Goal: Information Seeking & Learning: Learn about a topic

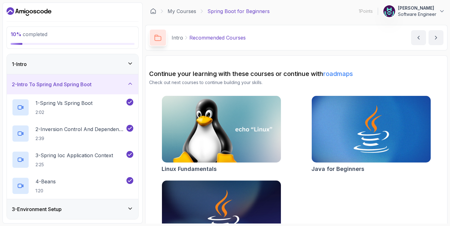
click at [85, 111] on p "2:02" at bounding box center [63, 112] width 57 height 6
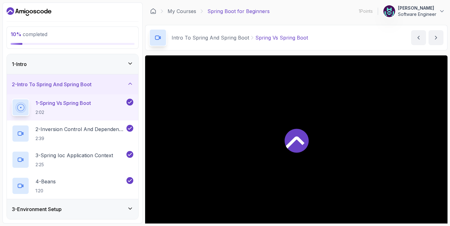
scroll to position [19, 0]
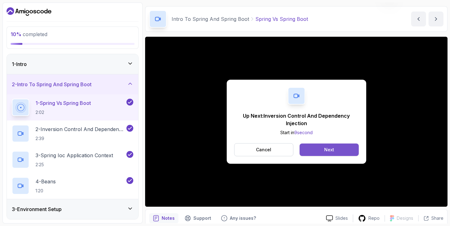
click at [307, 149] on button "Next" at bounding box center [329, 150] width 59 height 12
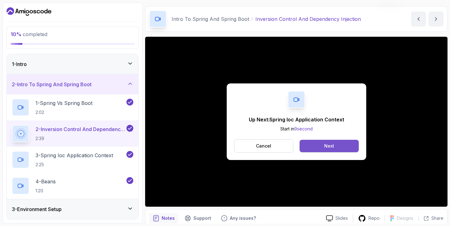
click at [322, 146] on button "Next" at bounding box center [329, 146] width 59 height 12
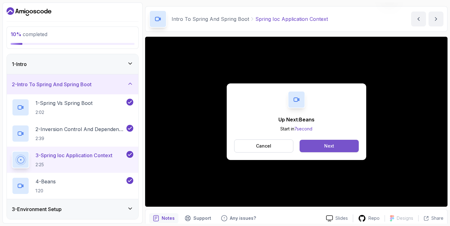
click at [318, 145] on button "Next" at bounding box center [329, 146] width 59 height 12
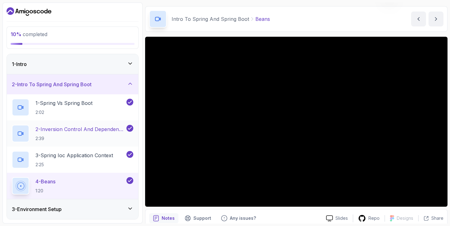
scroll to position [36, 0]
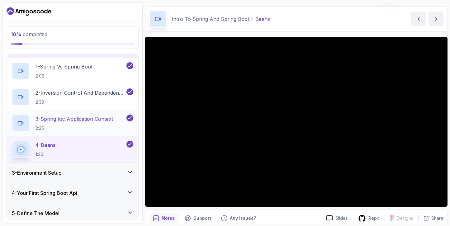
click at [85, 126] on p "2:25" at bounding box center [74, 128] width 78 height 6
